Goal: Transaction & Acquisition: Purchase product/service

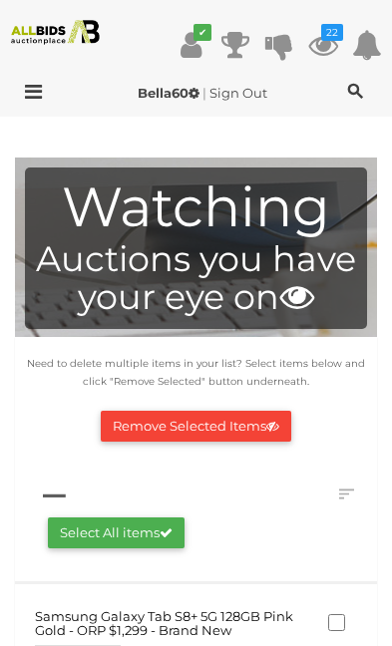
click at [340, 38] on icon "22" at bounding box center [332, 32] width 22 height 17
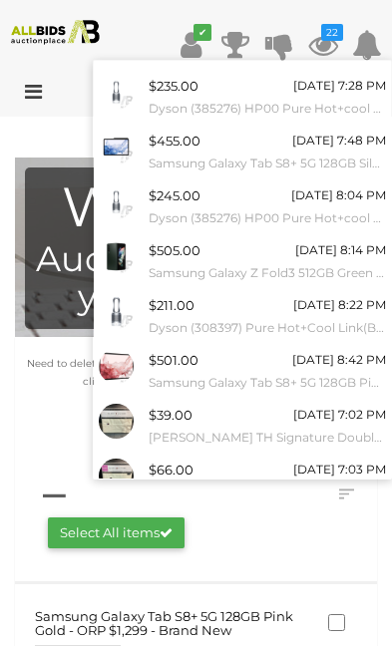
scroll to position [152, 0]
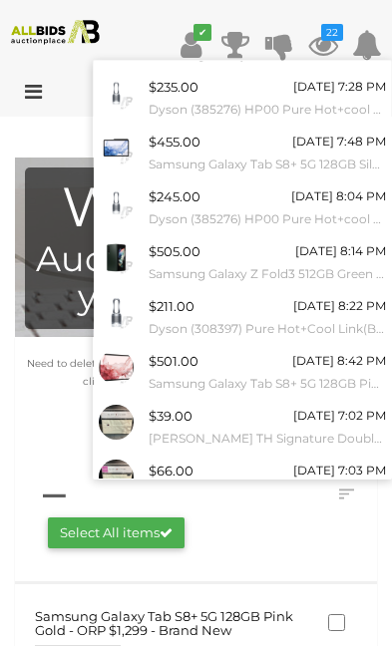
click at [281, 511] on link "View All" at bounding box center [242, 526] width 297 height 35
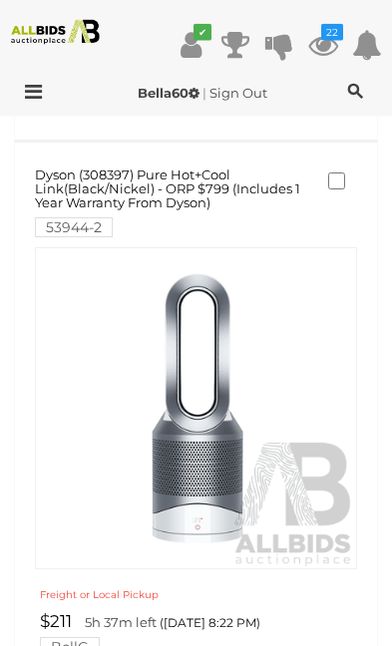
scroll to position [3640, 0]
click at [227, 454] on img at bounding box center [196, 407] width 320 height 320
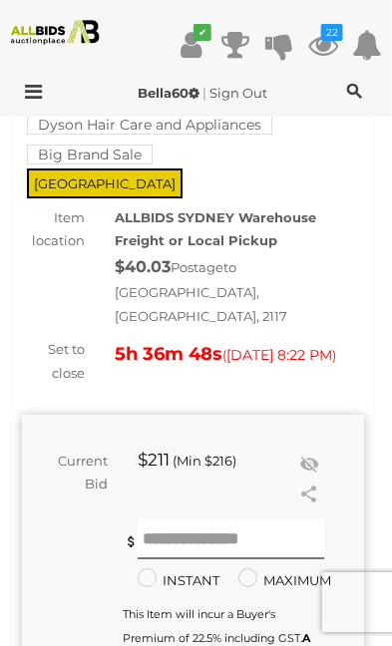
scroll to position [231, 4]
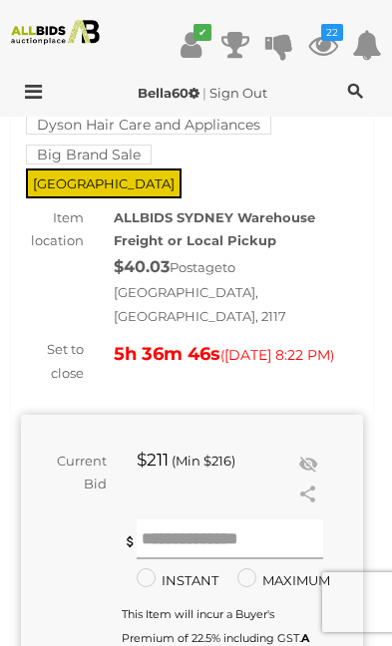
click at [273, 519] on input "text" at bounding box center [230, 539] width 186 height 40
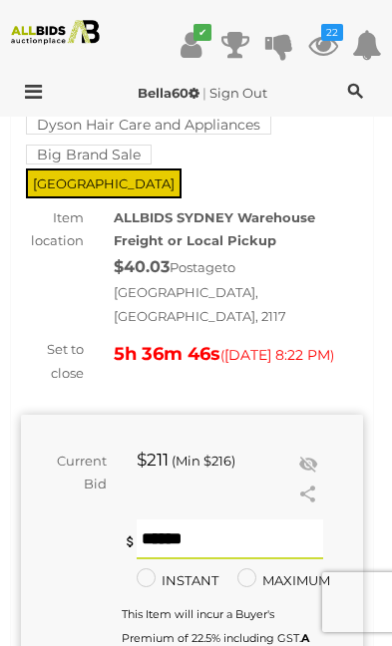
scroll to position [231, 0]
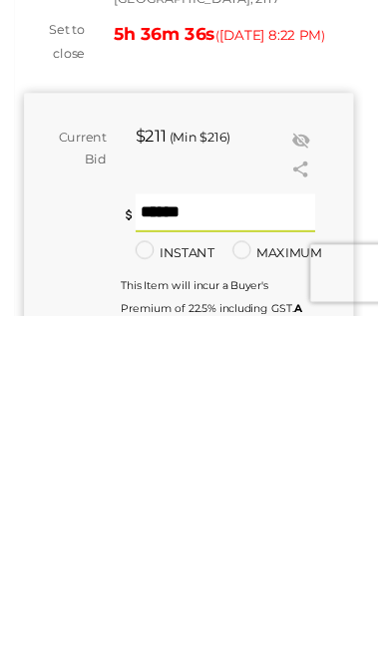
type input "***"
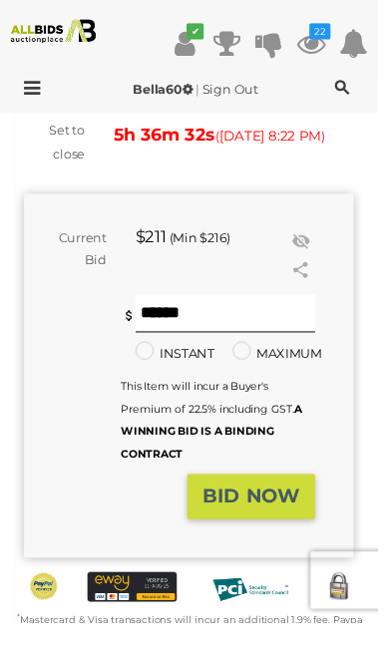
scroll to position [445, 0]
click at [302, 504] on strong "BID NOW" at bounding box center [260, 516] width 101 height 24
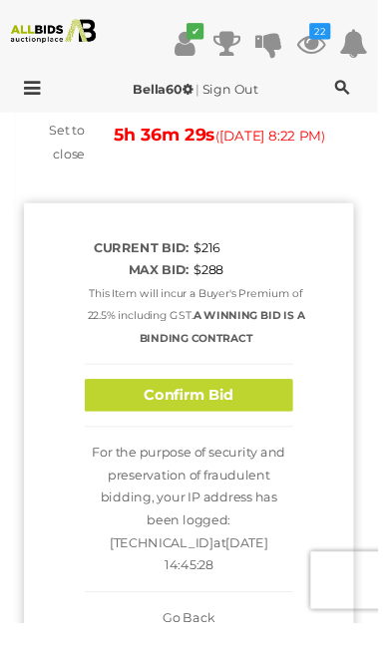
click at [271, 394] on button "Confirm Bid" at bounding box center [196, 411] width 216 height 35
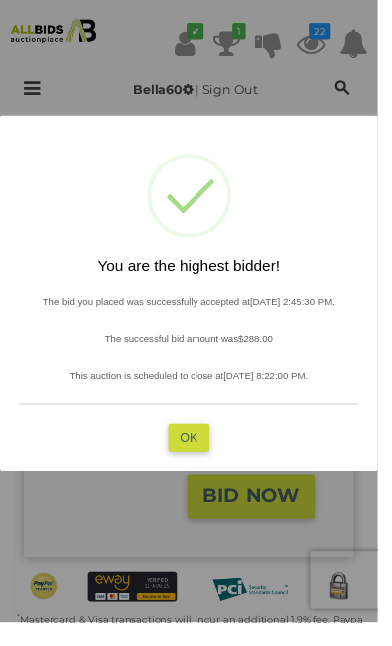
click at [217, 462] on button "OK" at bounding box center [195, 454] width 43 height 29
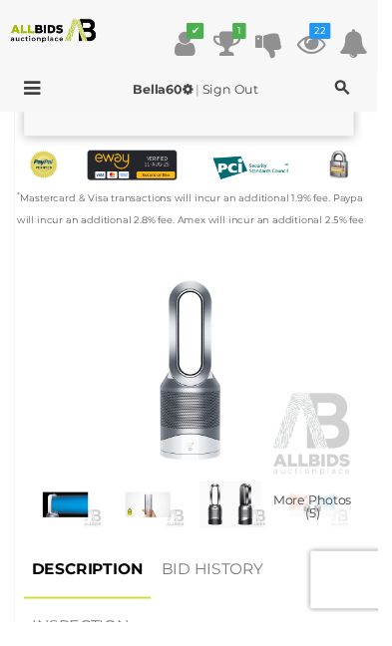
scroll to position [883, 0]
click at [169, 500] on img at bounding box center [154, 524] width 76 height 49
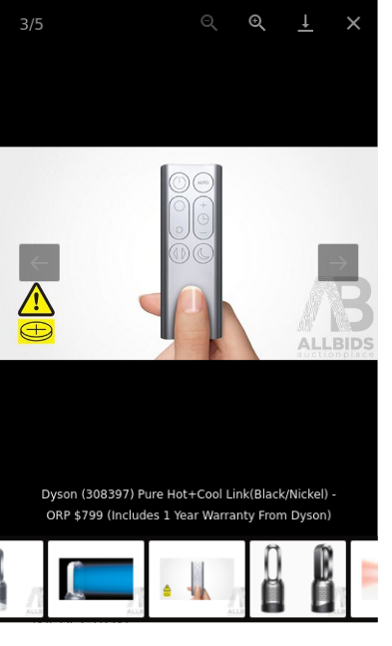
click at [160, 480] on picture at bounding box center [196, 263] width 392 height 433
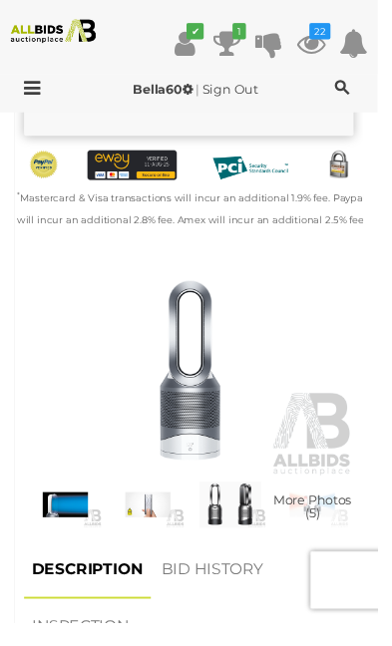
click at [170, 500] on img at bounding box center [154, 524] width 76 height 49
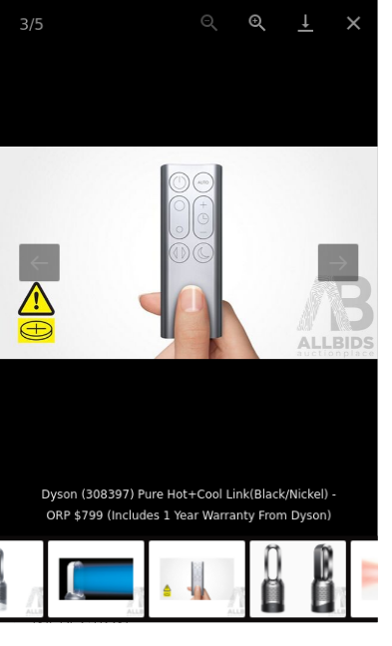
click at [372, 292] on button "Next slide" at bounding box center [351, 272] width 42 height 39
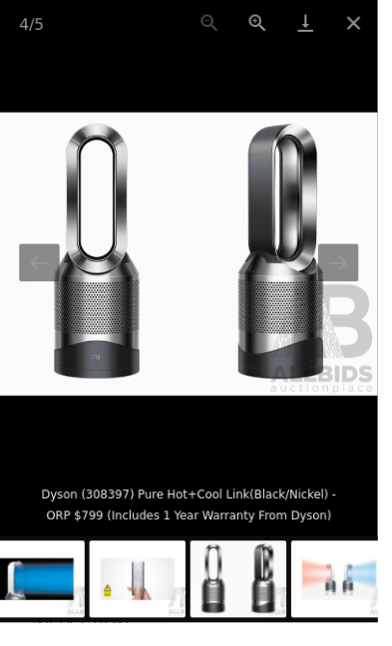
click at [371, 292] on button "Next slide" at bounding box center [351, 272] width 42 height 39
